Goal: Navigation & Orientation: Go to known website

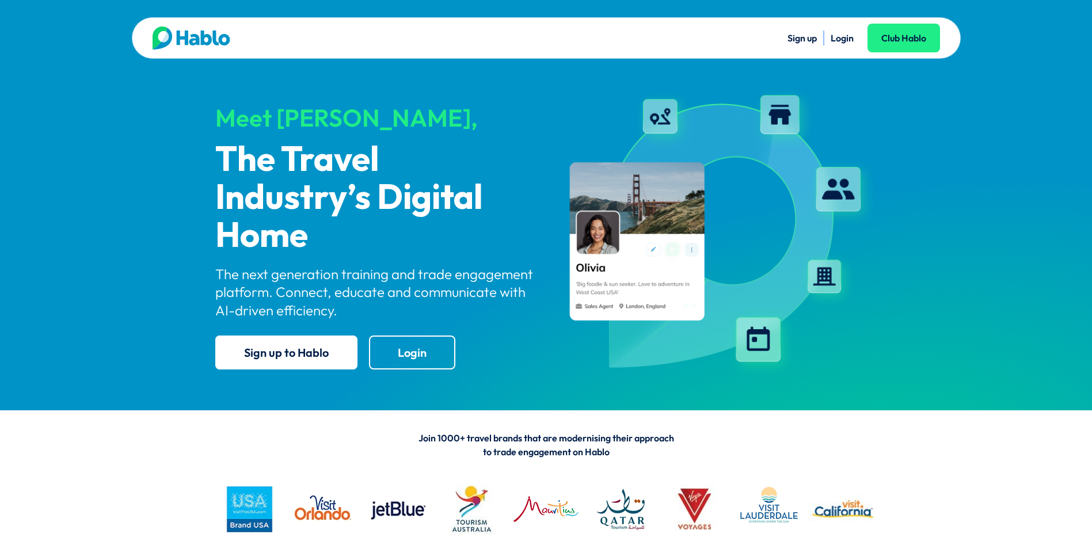
click at [848, 36] on link "Login" at bounding box center [842, 38] width 23 height 12
click at [841, 41] on link "Login" at bounding box center [842, 38] width 23 height 12
click at [845, 41] on link "Login" at bounding box center [842, 38] width 23 height 12
click at [842, 35] on link "Login" at bounding box center [842, 38] width 23 height 12
click at [845, 40] on link "Login" at bounding box center [842, 38] width 23 height 12
